Goal: Task Accomplishment & Management: Manage account settings

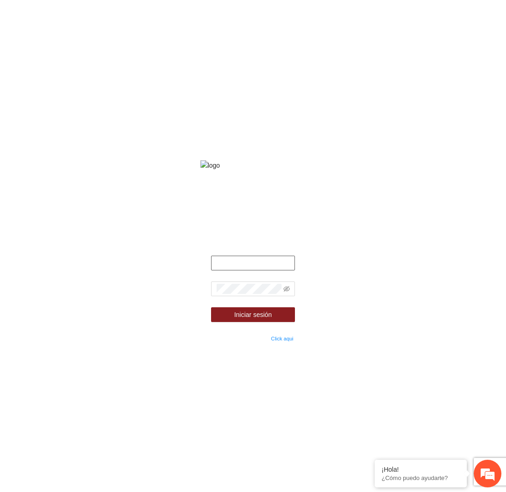
click at [262, 268] on input "text" at bounding box center [253, 263] width 84 height 15
type input "**********"
click at [251, 286] on form "**********" at bounding box center [253, 300] width 84 height 88
click at [251, 288] on div at bounding box center [253, 289] width 84 height 15
click at [284, 292] on icon "eye-invisible" at bounding box center [287, 289] width 6 height 6
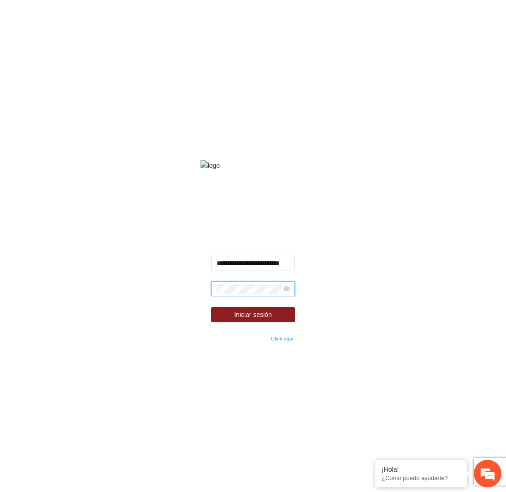
click at [211, 307] on button "Iniciar sesión" at bounding box center [253, 314] width 84 height 15
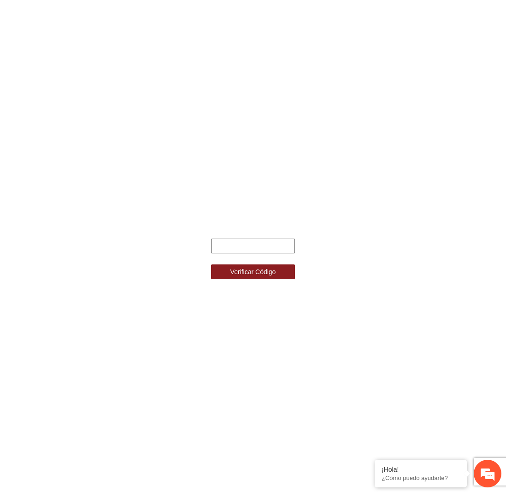
click at [287, 246] on input "text" at bounding box center [253, 246] width 84 height 15
type input "******"
click at [211, 265] on button "Verificar Código" at bounding box center [253, 272] width 84 height 15
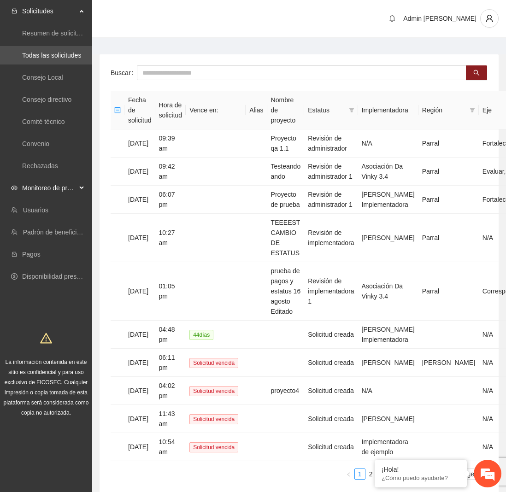
click at [55, 195] on span "Monitoreo de proyectos" at bounding box center [49, 188] width 54 height 18
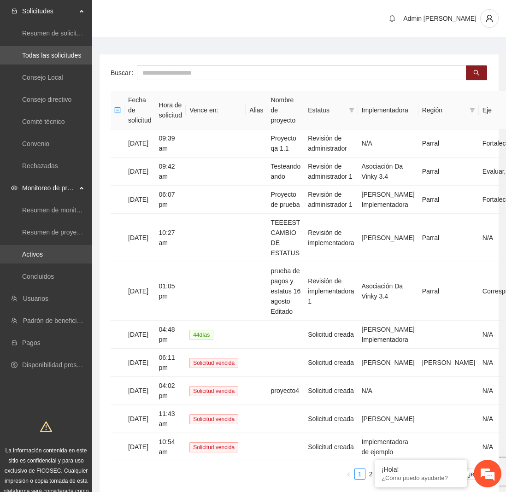
click at [43, 253] on link "Activos" at bounding box center [32, 254] width 21 height 7
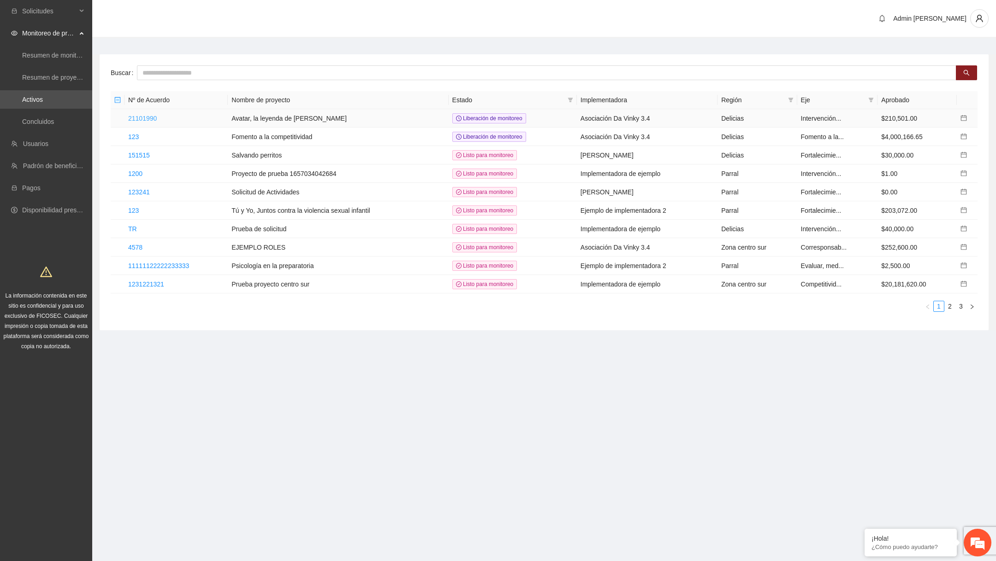
click at [156, 118] on link "21101990" at bounding box center [142, 118] width 29 height 7
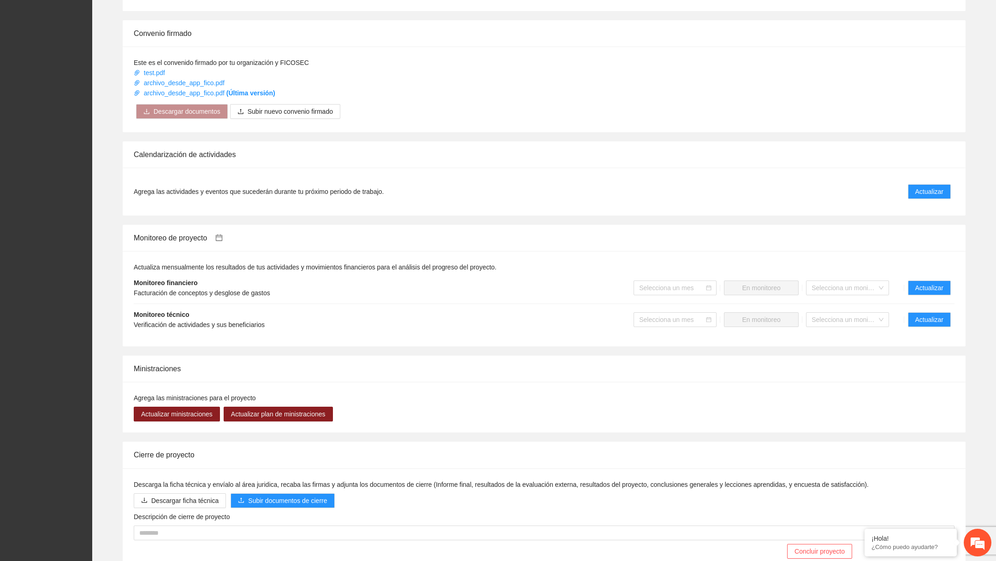
scroll to position [525, 0]
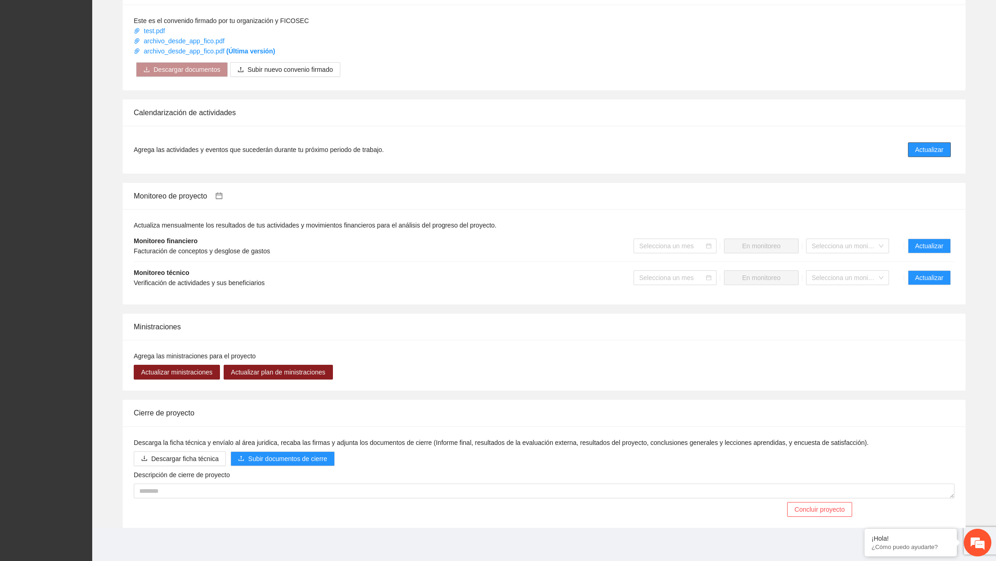
click at [506, 149] on span "Actualizar" at bounding box center [929, 150] width 28 height 10
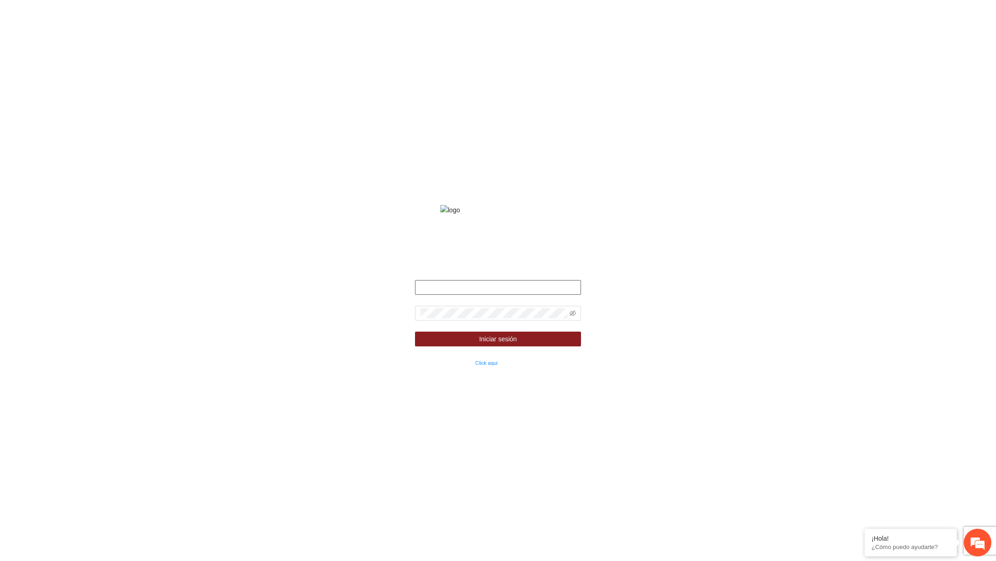
click at [473, 295] on input "text" at bounding box center [498, 287] width 166 height 15
type input "*"
type input "**********"
click at [506, 321] on span at bounding box center [498, 313] width 166 height 15
click at [506, 317] on icon "eye-invisible" at bounding box center [572, 313] width 6 height 6
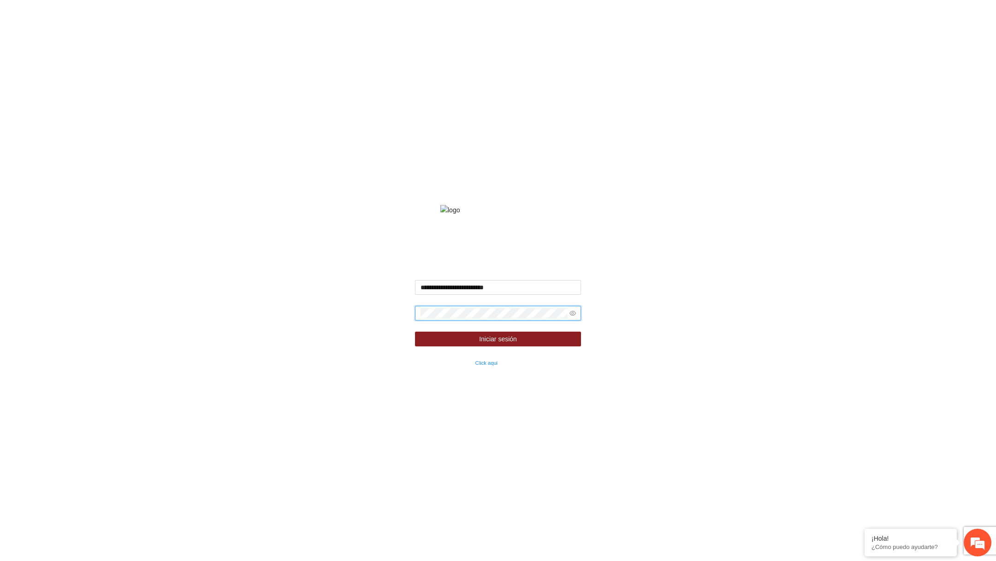
click at [415, 332] on button "Iniciar sesión" at bounding box center [498, 339] width 166 height 15
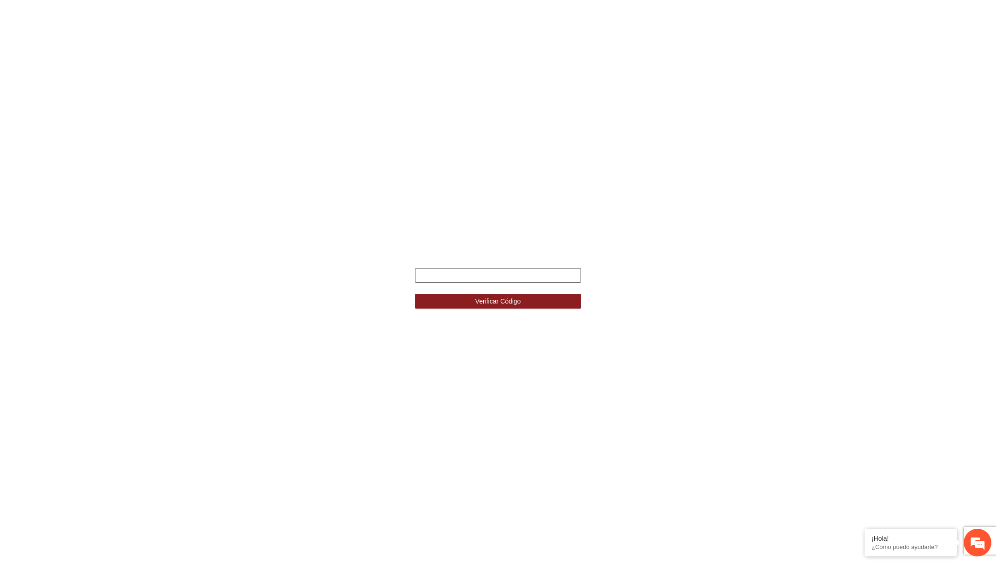
click at [506, 271] on input "text" at bounding box center [498, 275] width 166 height 15
type input "******"
click at [415, 294] on button "Verificar Código" at bounding box center [498, 301] width 166 height 15
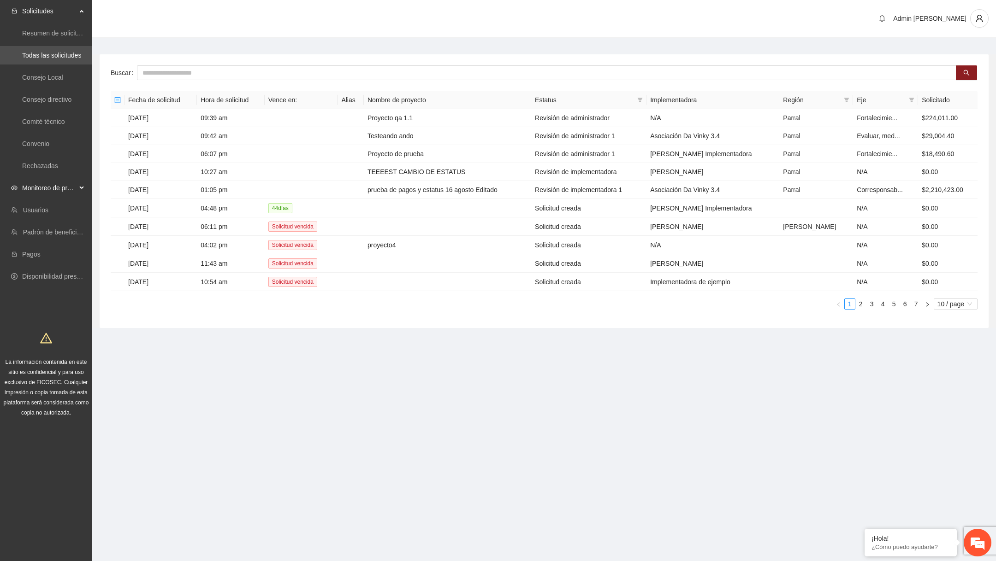
click at [80, 194] on div "Monitoreo de proyectos" at bounding box center [46, 188] width 92 height 18
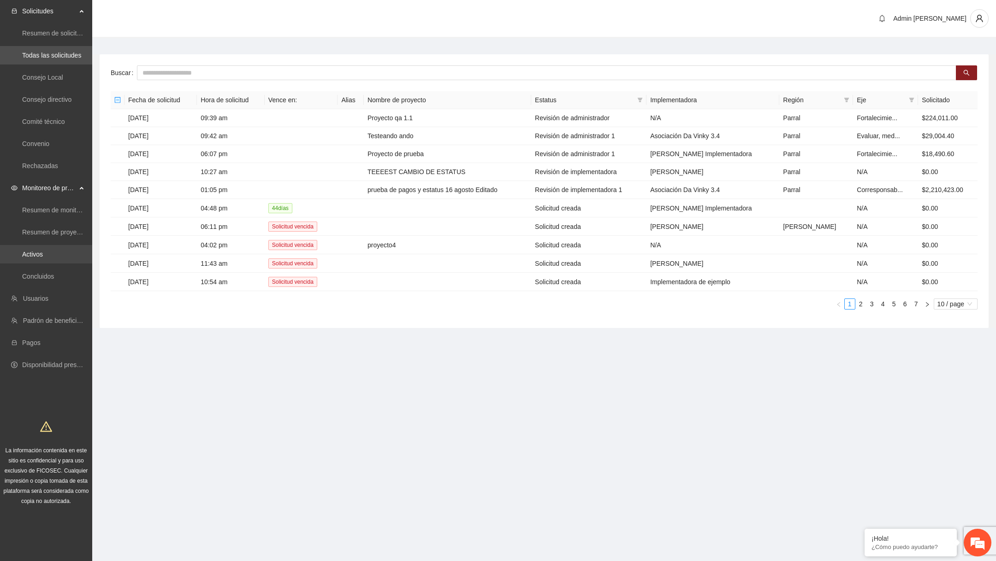
click at [43, 253] on link "Activos" at bounding box center [32, 254] width 21 height 7
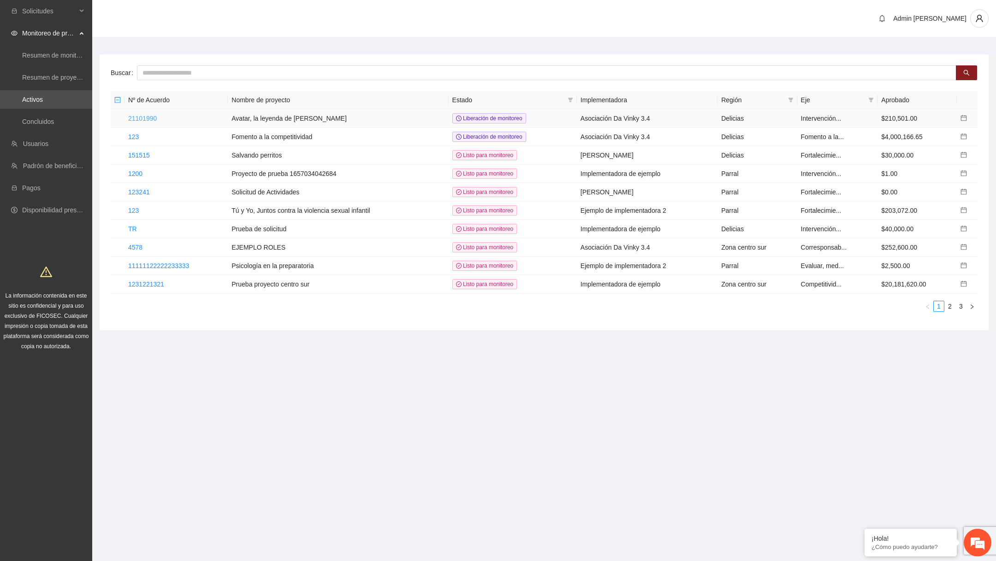
click at [150, 118] on link "21101990" at bounding box center [142, 118] width 29 height 7
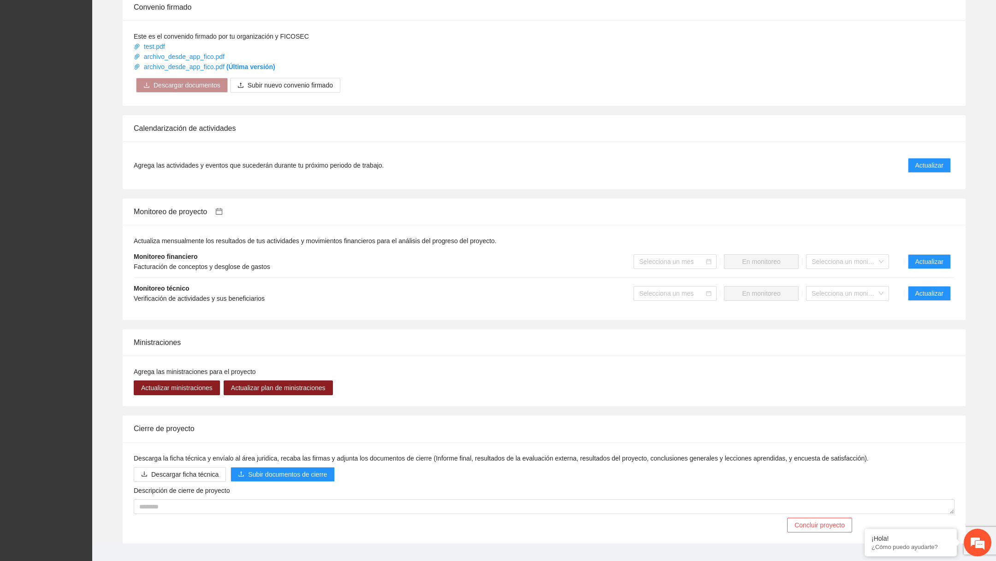
scroll to position [525, 0]
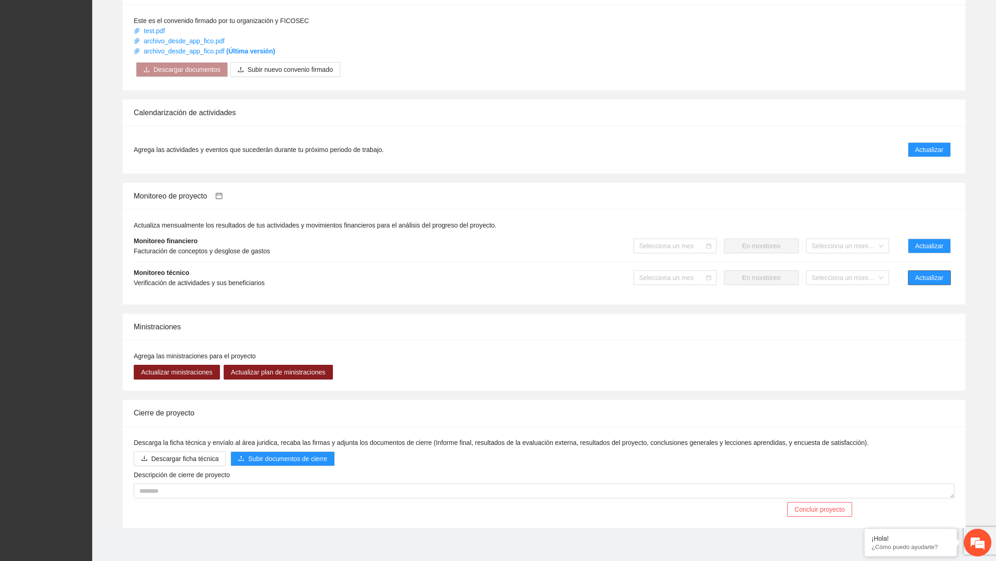
click at [506, 280] on span "Actualizar" at bounding box center [929, 278] width 28 height 10
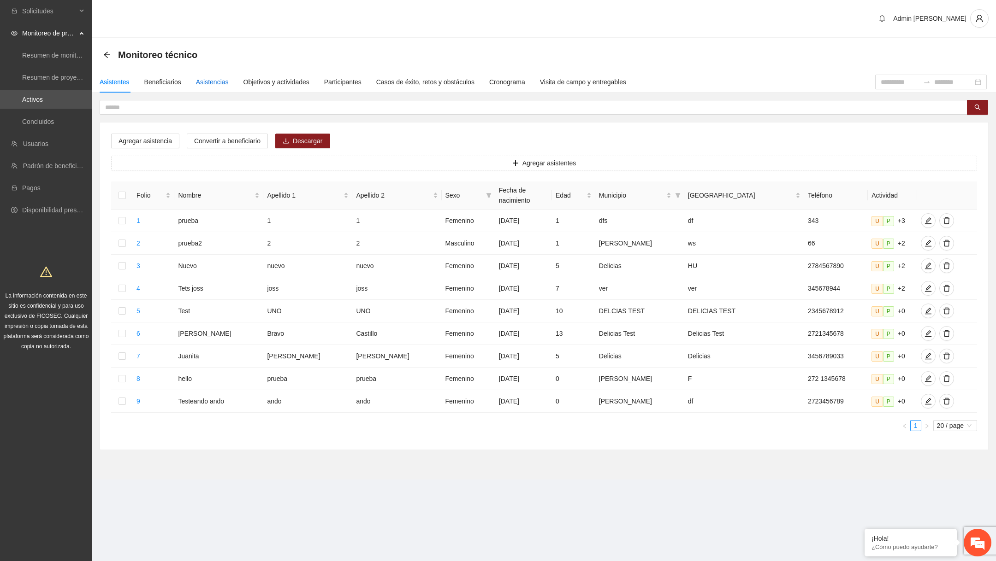
click at [207, 81] on div "Asistencias" at bounding box center [212, 82] width 33 height 10
